Goal: Use online tool/utility: Use online tool/utility

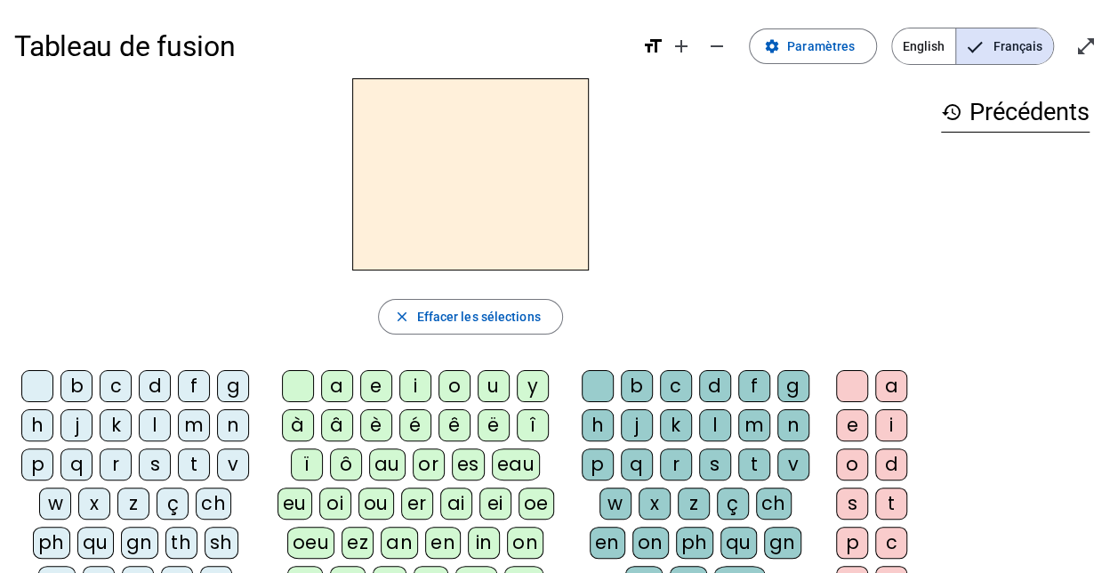
click at [186, 418] on div "m" at bounding box center [194, 425] width 32 height 32
click at [341, 382] on div "a" at bounding box center [337, 386] width 32 height 32
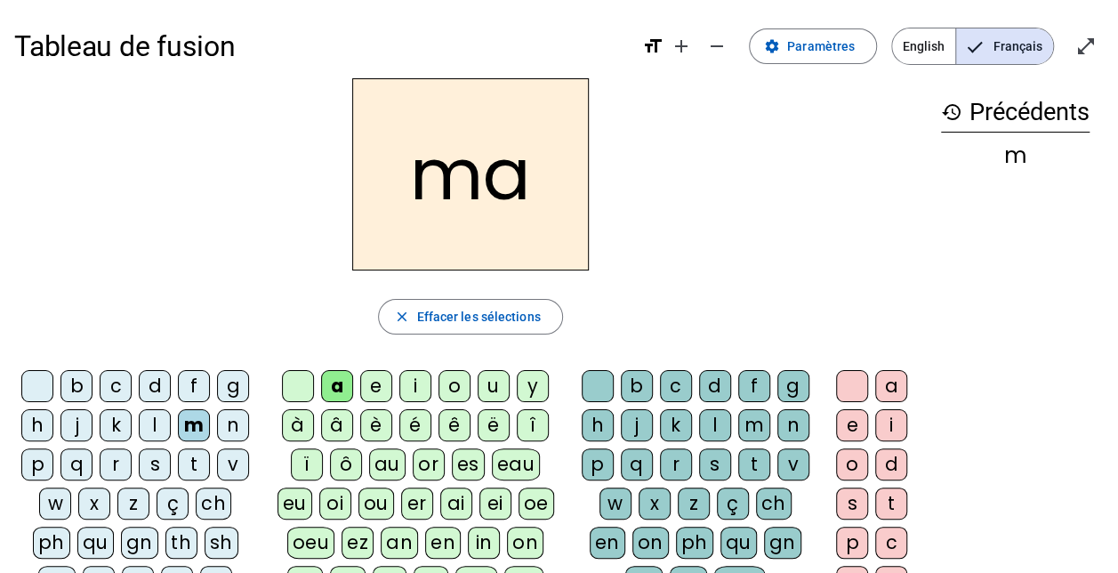
click at [153, 429] on div "l" at bounding box center [155, 425] width 32 height 32
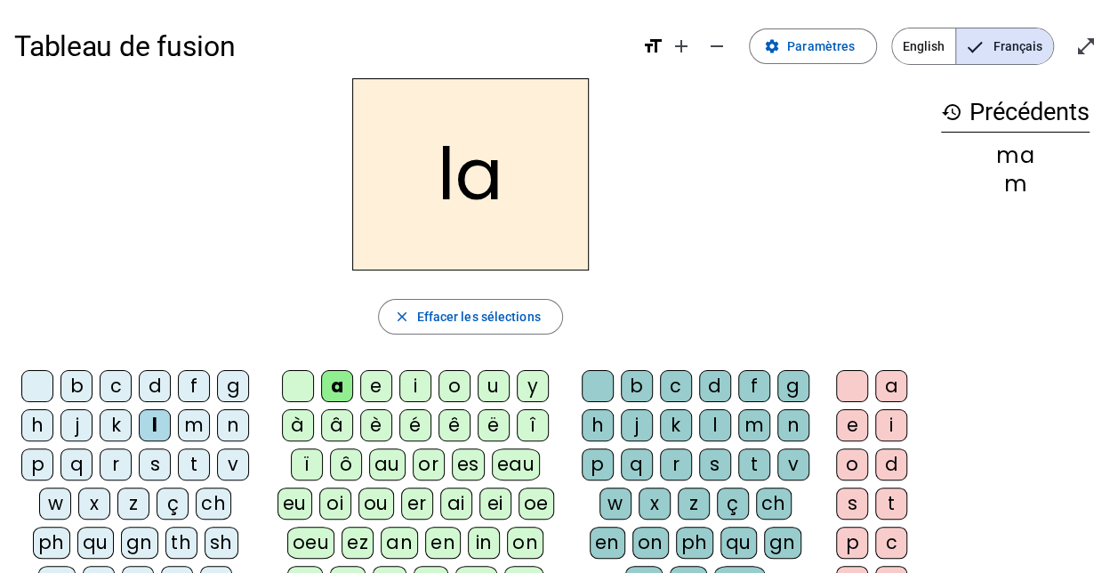
click at [388, 388] on div "e" at bounding box center [376, 386] width 32 height 32
click at [151, 388] on div "d" at bounding box center [155, 386] width 32 height 32
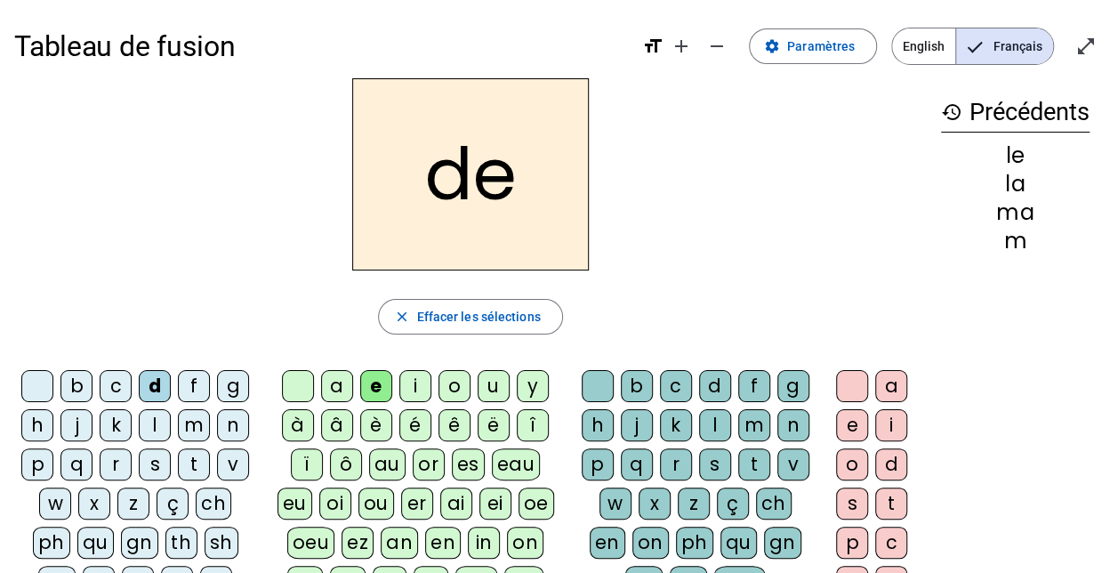
click at [496, 379] on div "u" at bounding box center [493, 386] width 32 height 32
click at [195, 462] on div "t" at bounding box center [194, 464] width 32 height 32
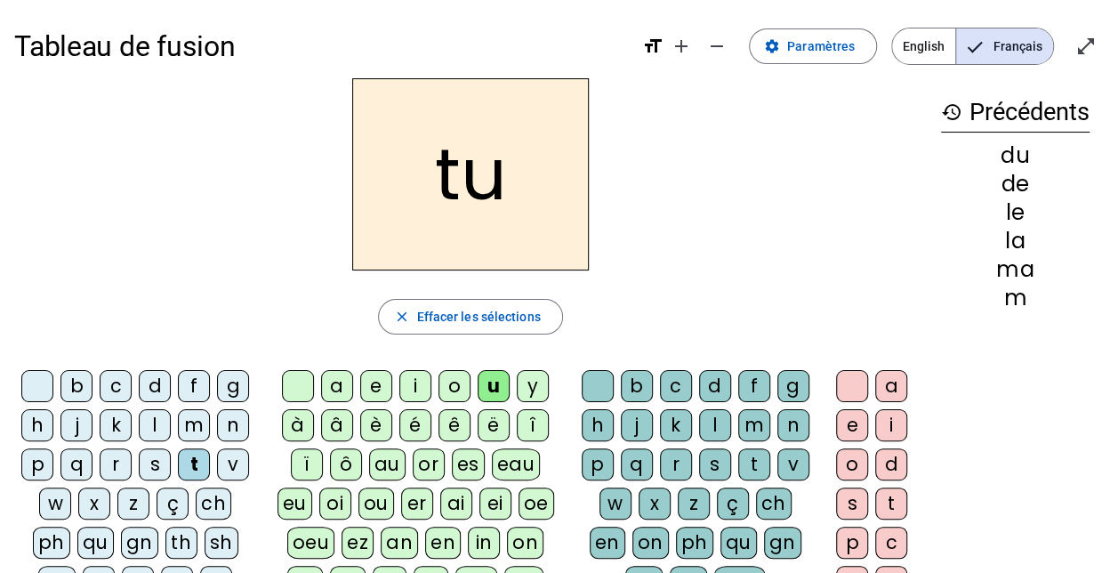
click at [339, 388] on div "a" at bounding box center [337, 386] width 32 height 32
click at [379, 388] on div "e" at bounding box center [376, 386] width 32 height 32
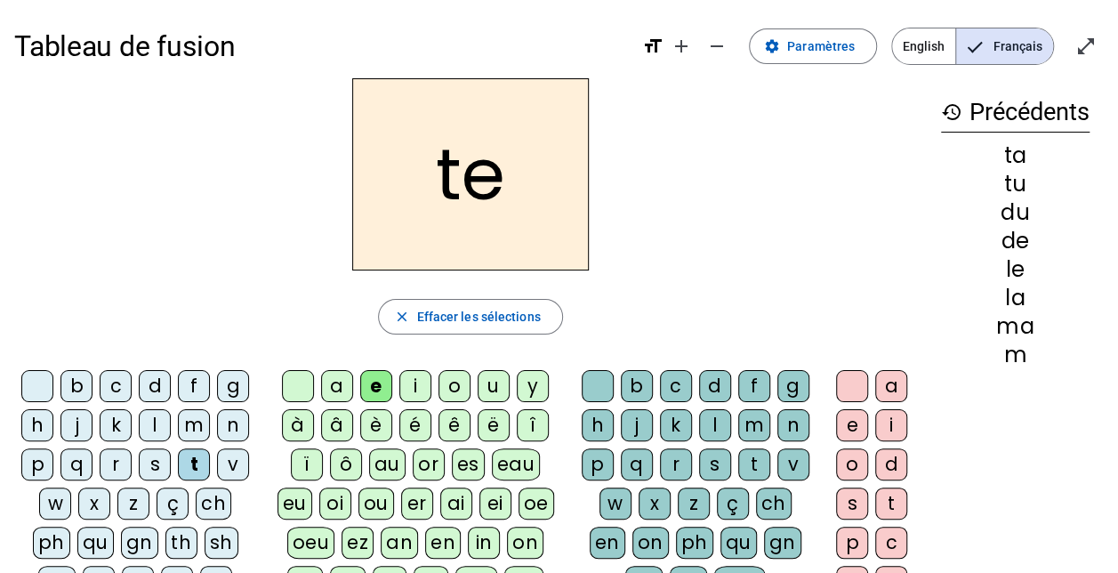
click at [193, 418] on div "m" at bounding box center [194, 425] width 32 height 32
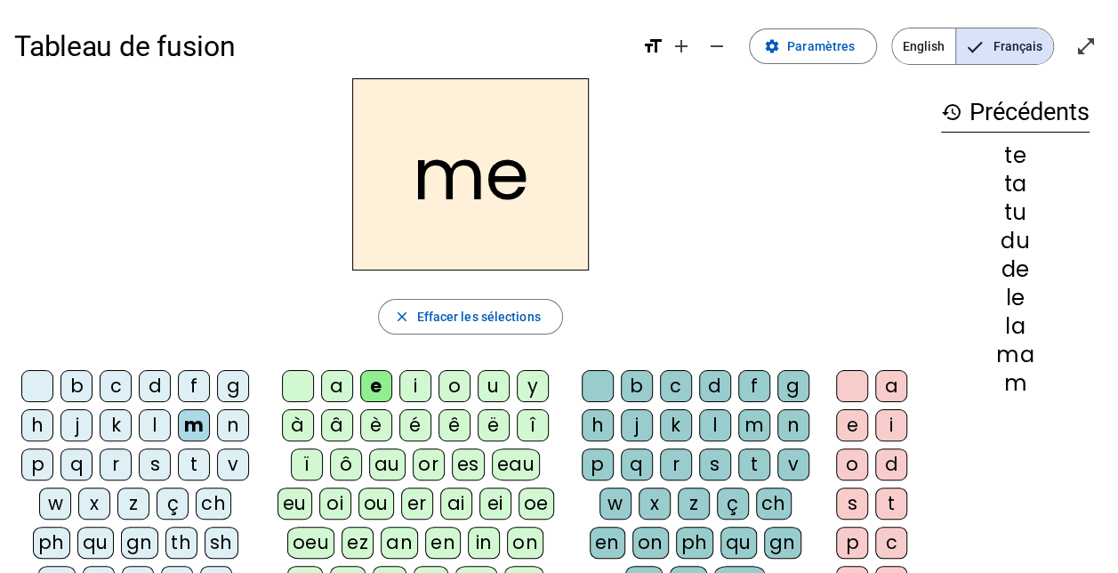
click at [347, 389] on div "a" at bounding box center [337, 386] width 32 height 32
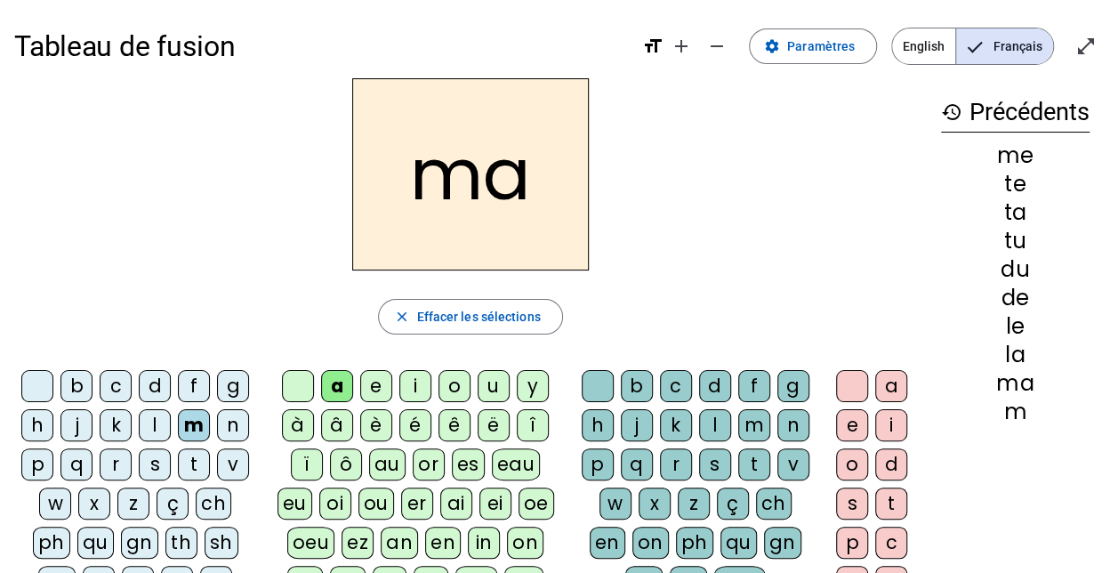
click at [756, 371] on div "f" at bounding box center [754, 386] width 32 height 32
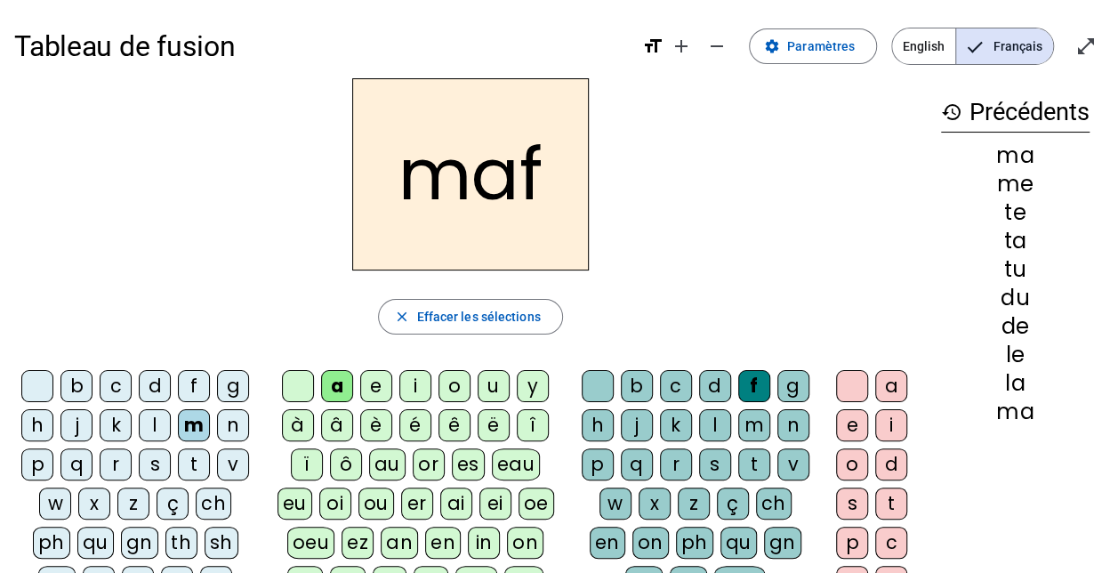
click at [884, 414] on div "i" at bounding box center [891, 425] width 32 height 32
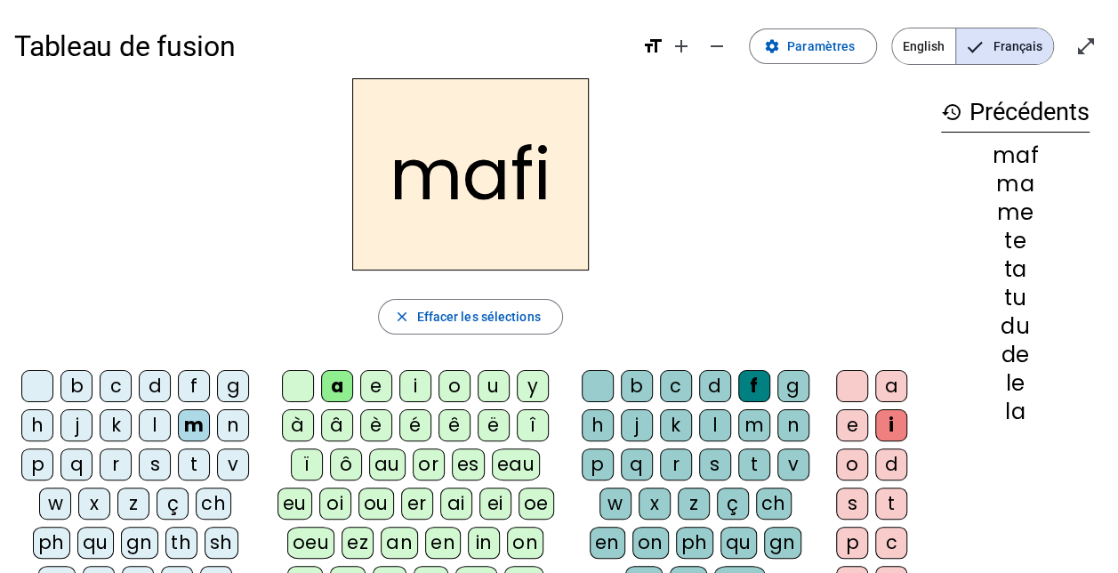
click at [222, 389] on div "g" at bounding box center [233, 386] width 32 height 32
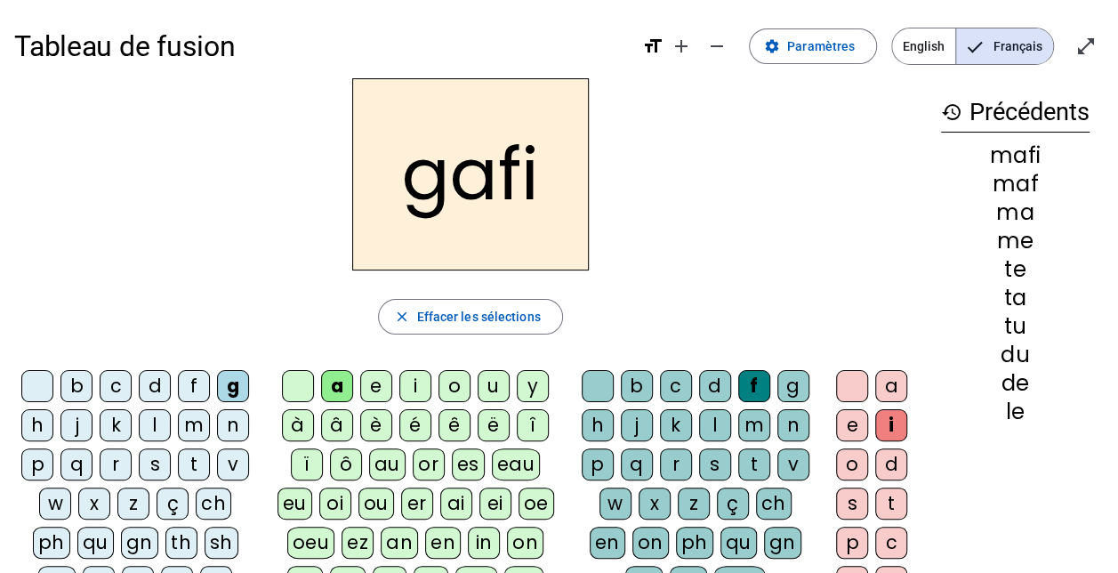
click at [376, 383] on div "e" at bounding box center [376, 386] width 32 height 32
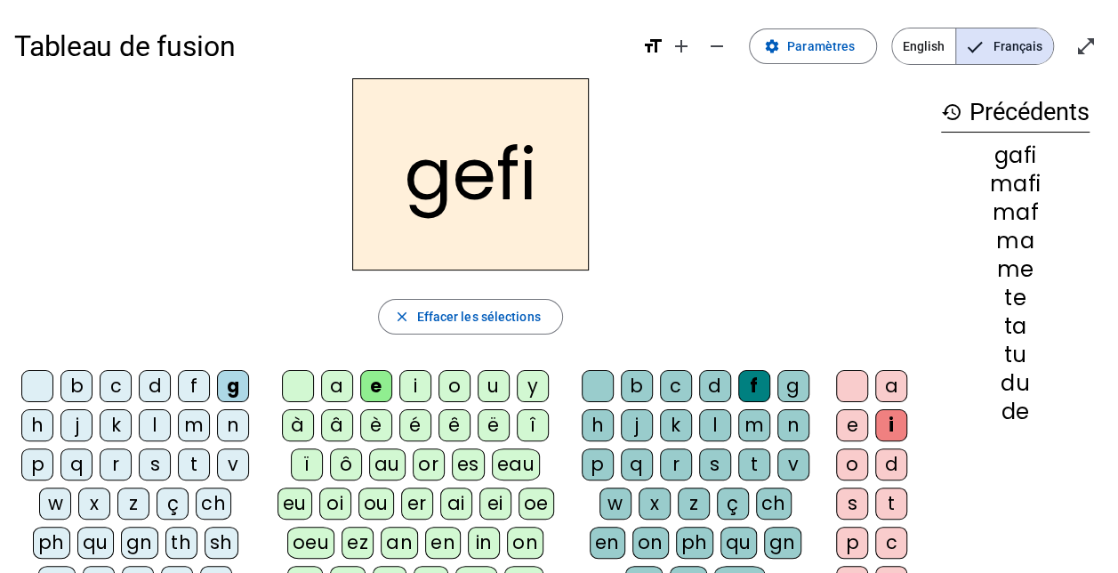
click at [781, 427] on div "n" at bounding box center [793, 425] width 32 height 32
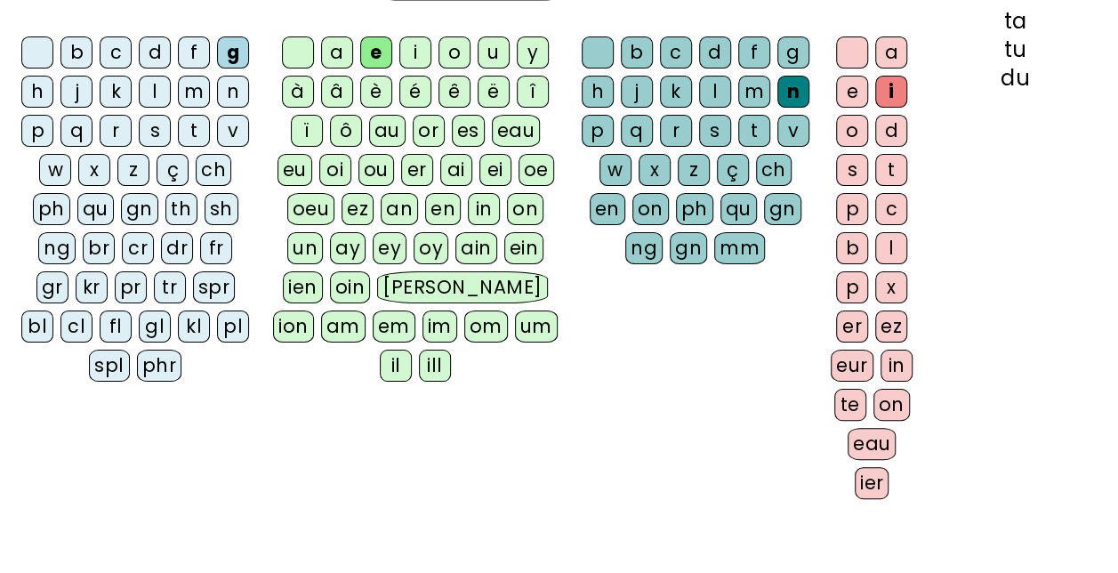
scroll to position [334, 0]
click at [869, 441] on div "eau" at bounding box center [871, 443] width 49 height 32
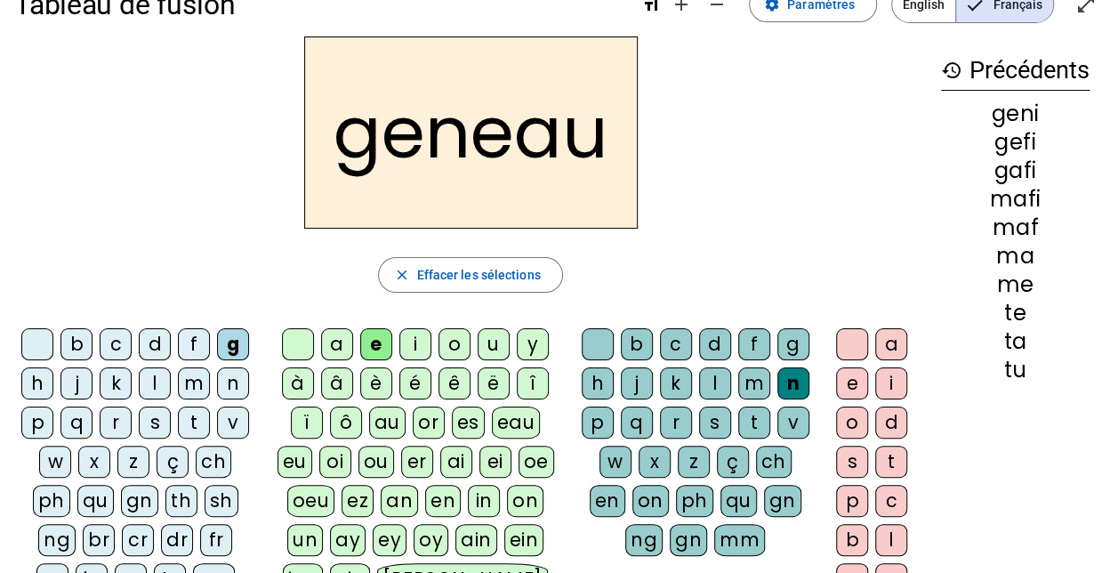
scroll to position [0, 0]
